Goal: Task Accomplishment & Management: Use online tool/utility

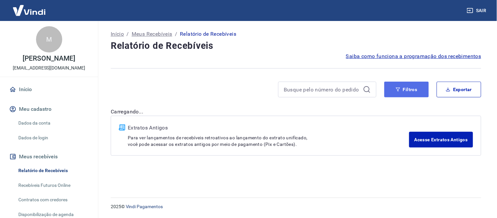
click at [422, 90] on button "Filtros" at bounding box center [407, 90] width 45 height 16
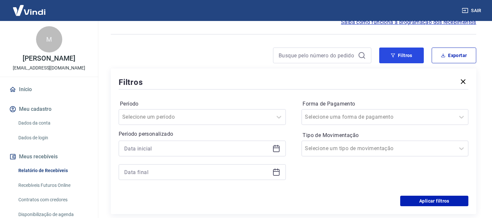
scroll to position [73, 0]
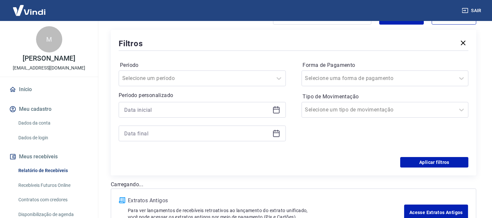
click at [274, 110] on icon at bounding box center [276, 110] width 8 height 8
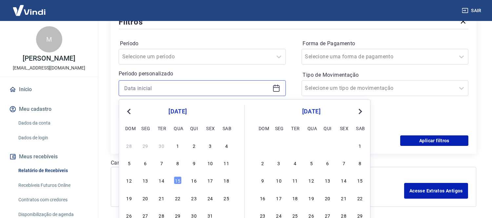
scroll to position [119, 0]
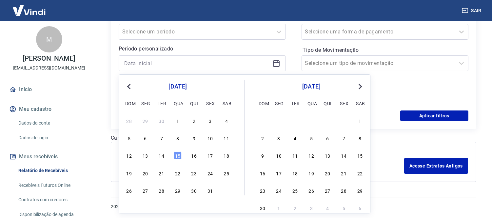
click at [161, 154] on div "14" at bounding box center [162, 156] width 8 height 8
type input "[DATE]"
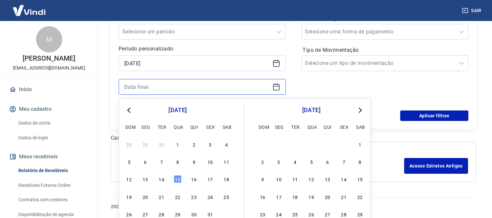
drag, startPoint x: 264, startPoint y: 91, endPoint x: 276, endPoint y: 89, distance: 12.0
click at [273, 89] on div at bounding box center [202, 87] width 167 height 16
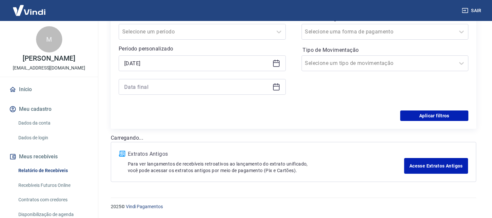
click at [281, 86] on div at bounding box center [202, 87] width 167 height 16
click at [273, 87] on icon at bounding box center [276, 87] width 7 height 7
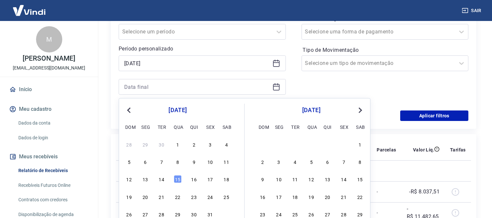
click at [166, 181] on div "12 13 14 15 16 17 18" at bounding box center [177, 179] width 107 height 10
click at [164, 180] on div "14" at bounding box center [162, 179] width 8 height 8
type input "[DATE]"
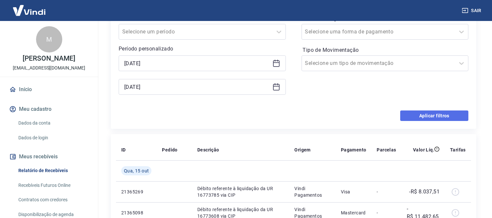
click at [441, 118] on button "Aplicar filtros" at bounding box center [434, 115] width 68 height 10
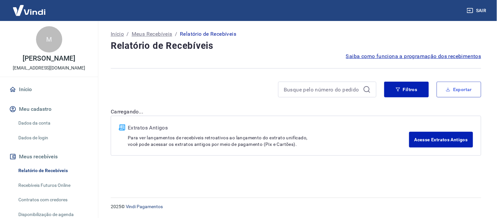
click at [446, 89] on icon "button" at bounding box center [448, 89] width 5 height 5
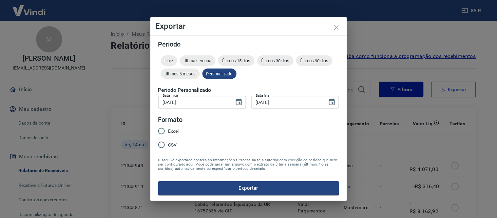
type input "[DATE]"
click at [163, 127] on input "Excel" at bounding box center [162, 131] width 14 height 14
radio input "true"
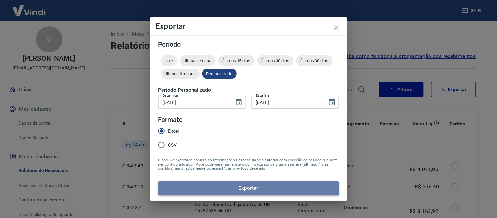
click at [214, 182] on button "Exportar" at bounding box center [248, 188] width 181 height 14
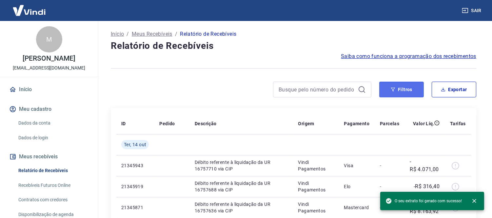
click at [405, 88] on button "Filtros" at bounding box center [401, 90] width 45 height 16
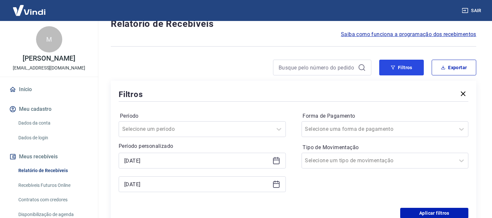
scroll to position [73, 0]
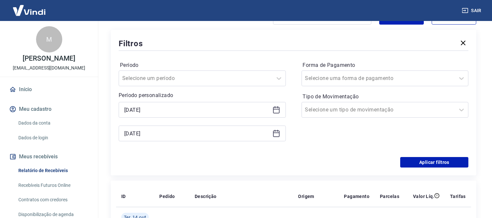
click at [278, 105] on div "[DATE]" at bounding box center [202, 110] width 167 height 16
click at [276, 109] on icon at bounding box center [276, 109] width 7 height 1
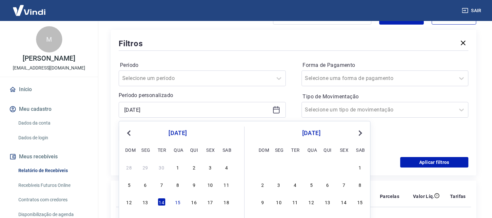
drag, startPoint x: 176, startPoint y: 202, endPoint x: 218, endPoint y: 99, distance: 111.6
click at [176, 203] on div "15" at bounding box center [178, 202] width 8 height 8
type input "[DATE]"
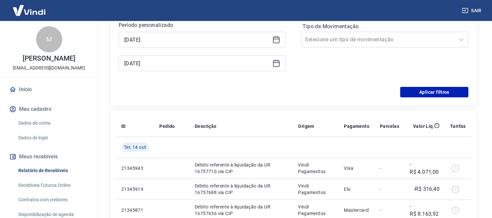
scroll to position [146, 0]
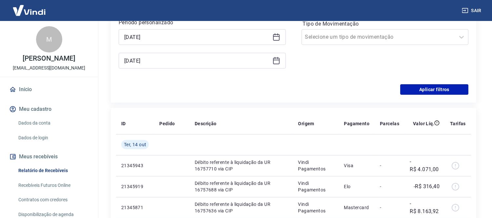
click at [274, 61] on icon at bounding box center [276, 61] width 8 height 8
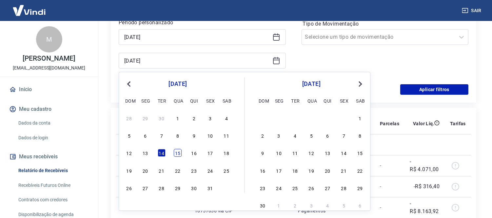
click at [181, 150] on div "15" at bounding box center [178, 153] width 8 height 8
type input "[DATE]"
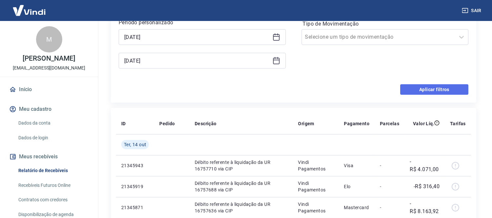
click at [458, 90] on button "Aplicar filtros" at bounding box center [434, 89] width 68 height 10
